Goal: Transaction & Acquisition: Purchase product/service

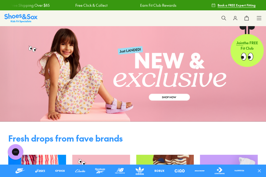
click at [223, 16] on use at bounding box center [223, 18] width 4 height 4
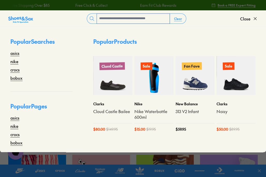
click at [100, 19] on input "text" at bounding box center [133, 19] width 73 height 10
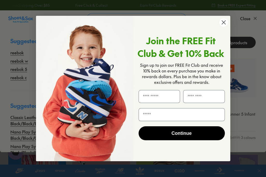
click at [222, 22] on circle "Close dialog" at bounding box center [223, 22] width 9 height 9
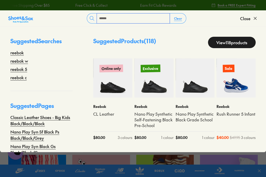
click at [109, 18] on input "******" at bounding box center [133, 18] width 73 height 10
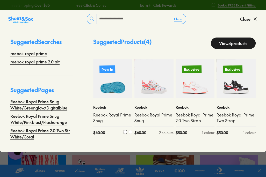
type input "**********"
click at [112, 88] on img at bounding box center [112, 78] width 39 height 39
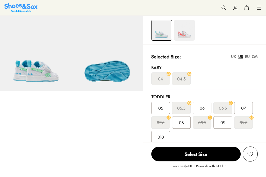
select select "*"
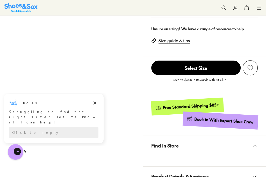
scroll to position [224, 0]
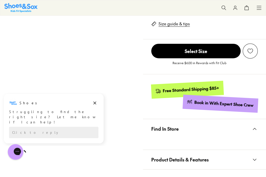
click at [220, 155] on button "Product Details & Features" at bounding box center [204, 159] width 123 height 19
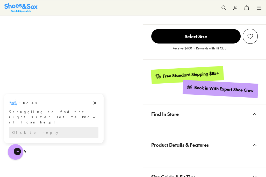
scroll to position [258, 0]
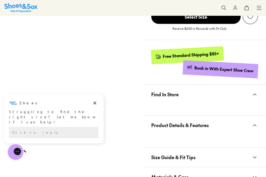
click at [253, 126] on icon at bounding box center [254, 125] width 6 height 6
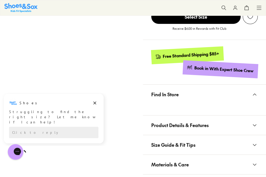
click at [253, 126] on icon at bounding box center [254, 125] width 6 height 6
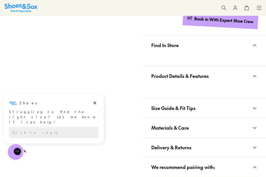
scroll to position [310, 0]
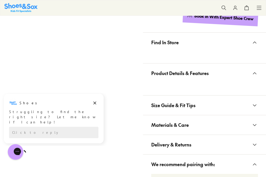
click at [254, 122] on icon at bounding box center [254, 125] width 6 height 6
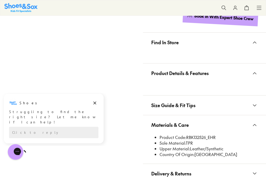
click at [254, 72] on icon at bounding box center [254, 73] width 6 height 6
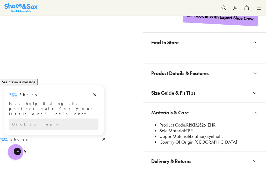
click at [254, 72] on icon at bounding box center [254, 73] width 6 height 6
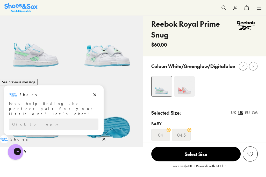
scroll to position [0, 0]
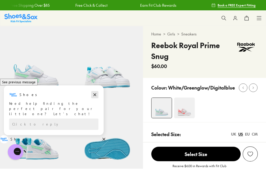
click at [93, 98] on icon "Dismiss campaign" at bounding box center [94, 95] width 5 height 6
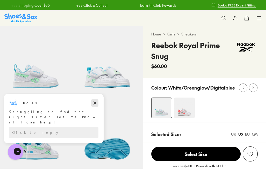
click at [93, 101] on icon "Dismiss campaign" at bounding box center [94, 103] width 5 height 6
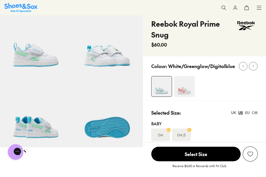
scroll to position [51, 0]
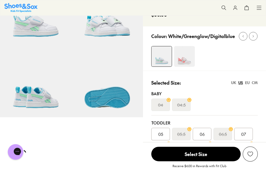
click at [184, 60] on img at bounding box center [184, 56] width 21 height 21
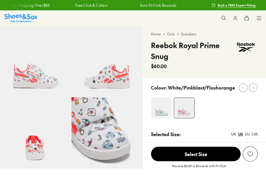
select select "*"
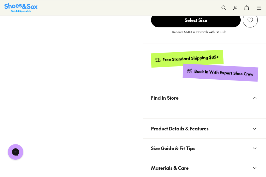
scroll to position [284, 0]
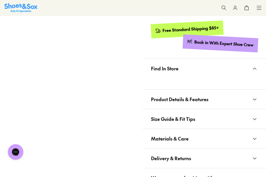
click at [253, 99] on icon at bounding box center [254, 99] width 6 height 6
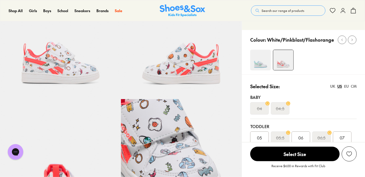
scroll to position [0, 0]
